Goal: Transaction & Acquisition: Purchase product/service

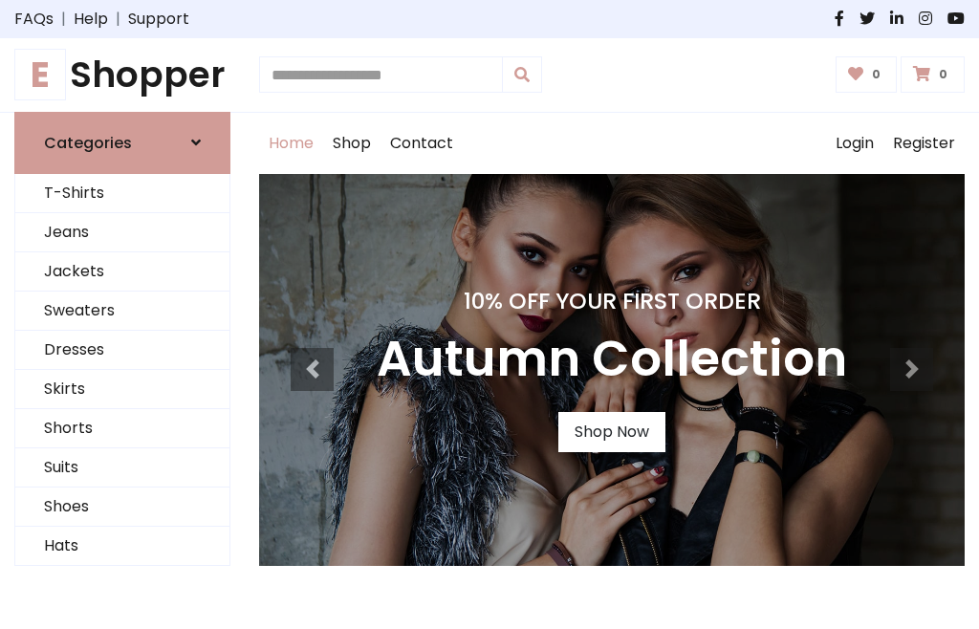
click at [489, 314] on h4 "10% Off Your First Order" at bounding box center [611, 301] width 470 height 27
click at [611, 431] on link "Shop Now" at bounding box center [611, 432] width 107 height 40
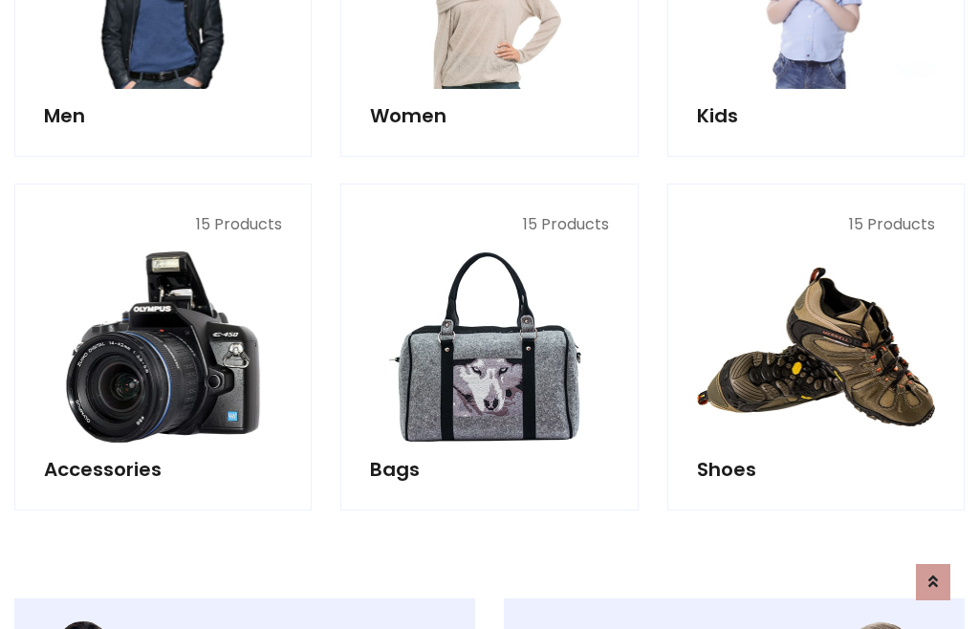
scroll to position [1905, 0]
